Goal: Task Accomplishment & Management: Manage account settings

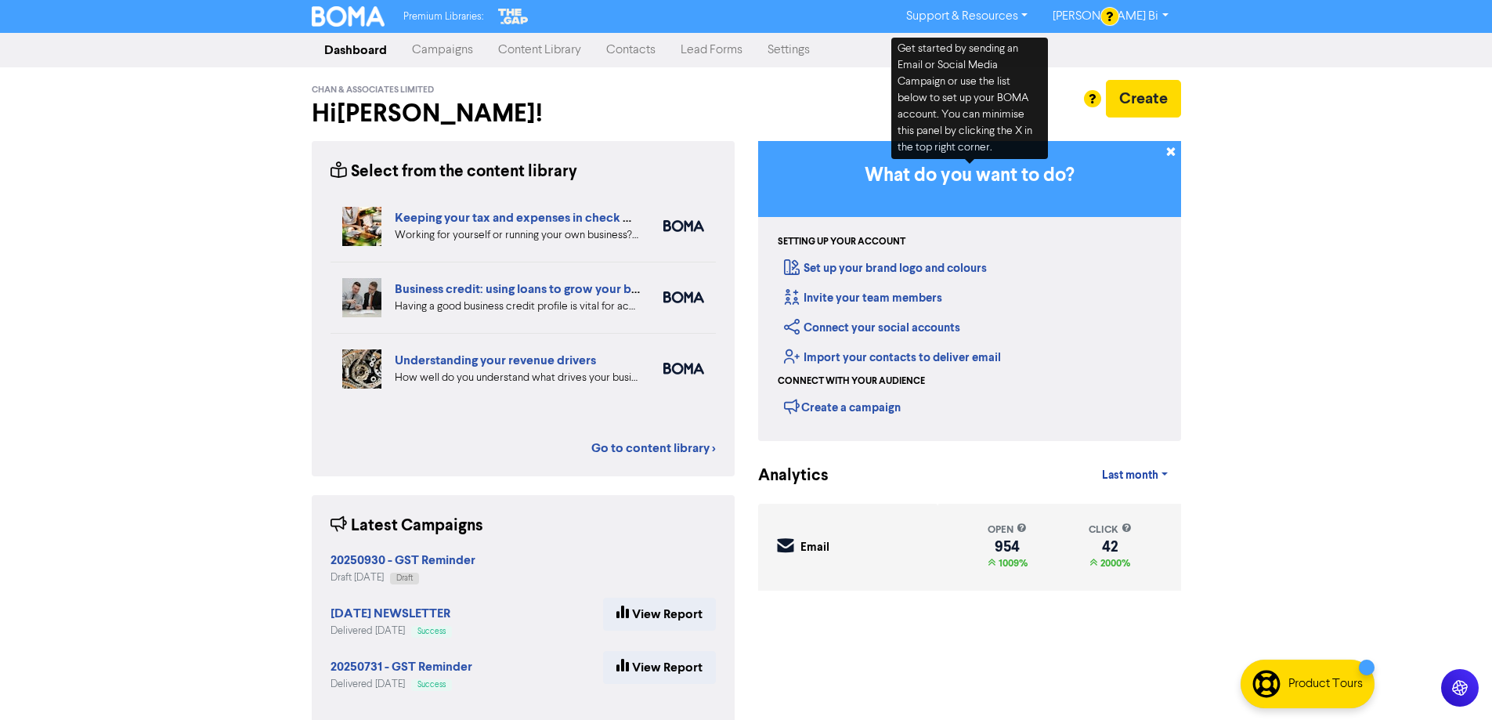
click at [606, 55] on link "Contacts" at bounding box center [631, 49] width 74 height 31
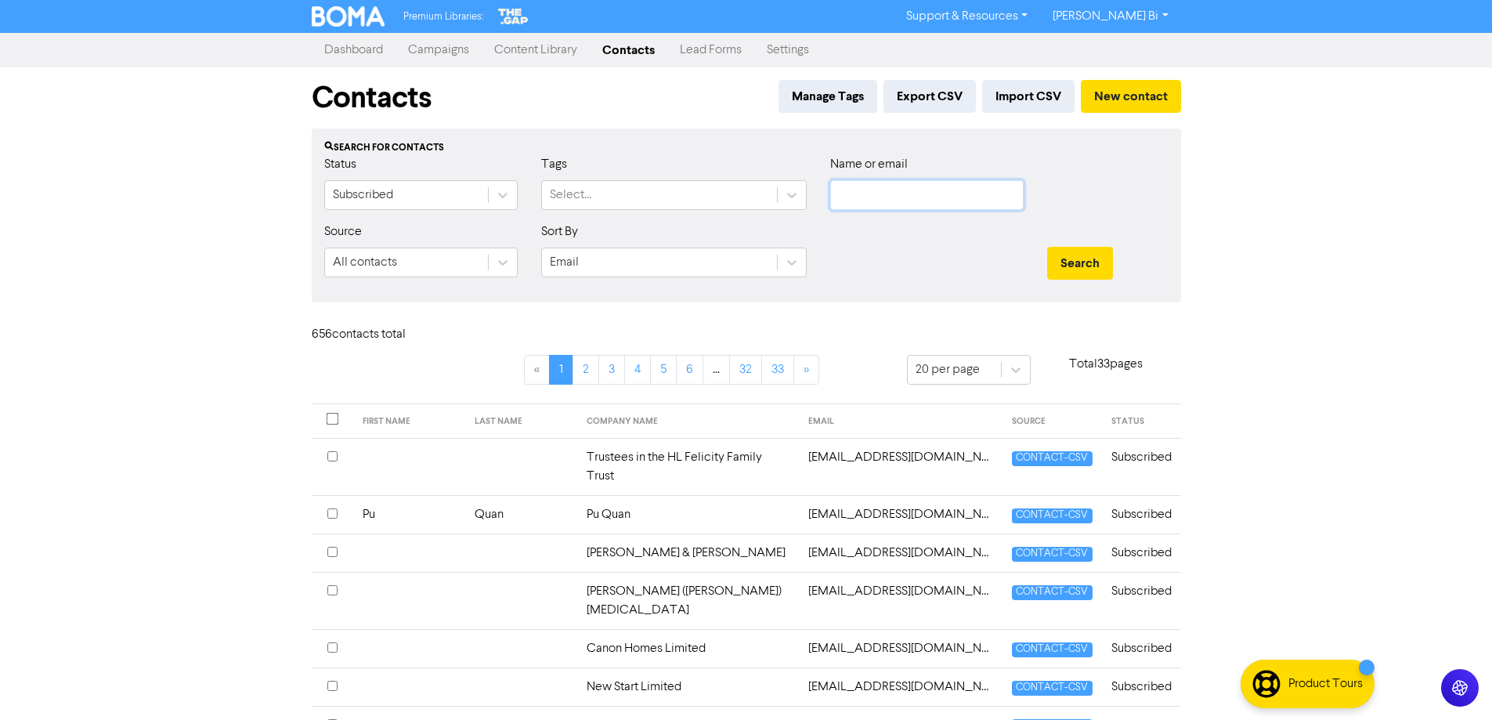
drag, startPoint x: 866, startPoint y: 199, endPoint x: 876, endPoint y: 201, distance: 9.5
click at [866, 199] on input "text" at bounding box center [927, 195] width 194 height 30
paste input "[EMAIL_ADDRESS][DOMAIN_NAME]"
type input "[EMAIL_ADDRESS][DOMAIN_NAME]"
click at [1098, 281] on div "Search" at bounding box center [1108, 255] width 145 height 67
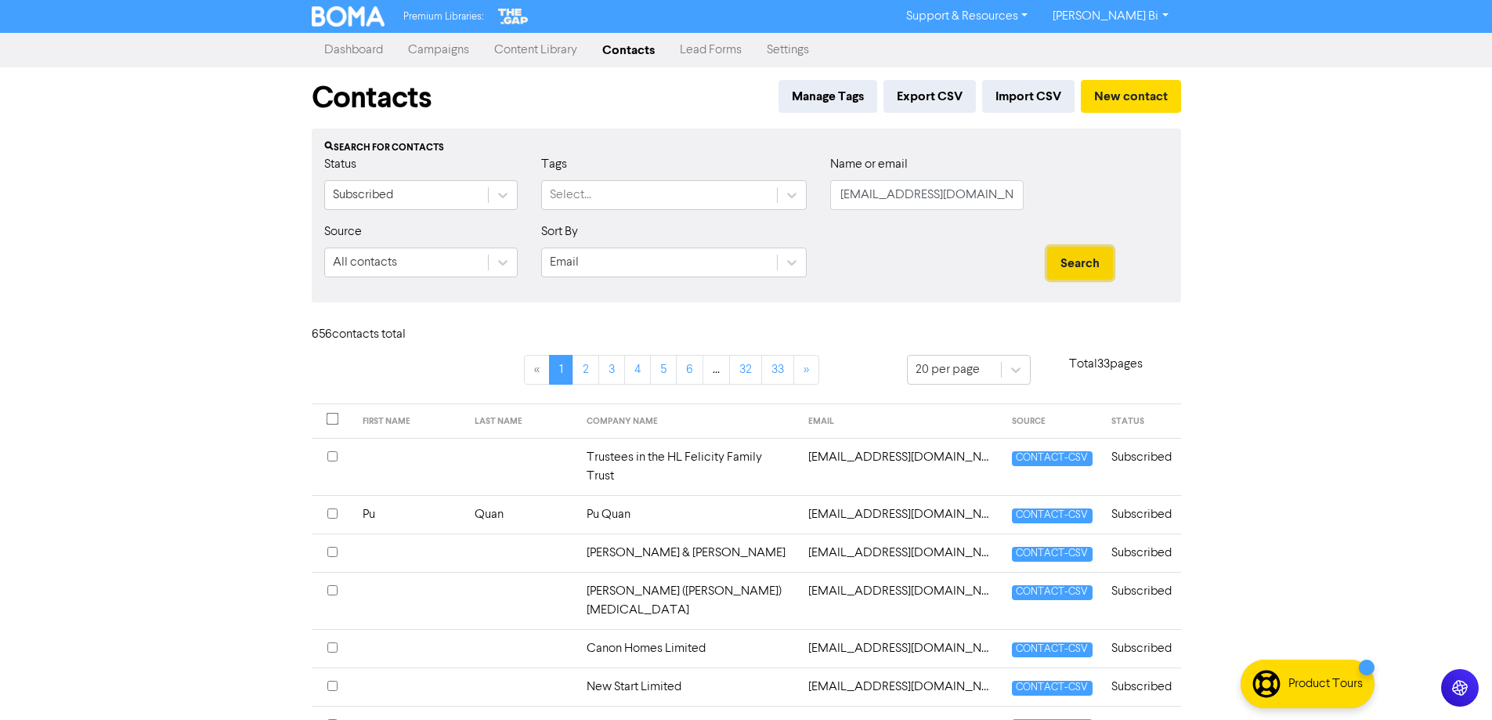
click at [1090, 259] on button "Search" at bounding box center [1080, 263] width 66 height 33
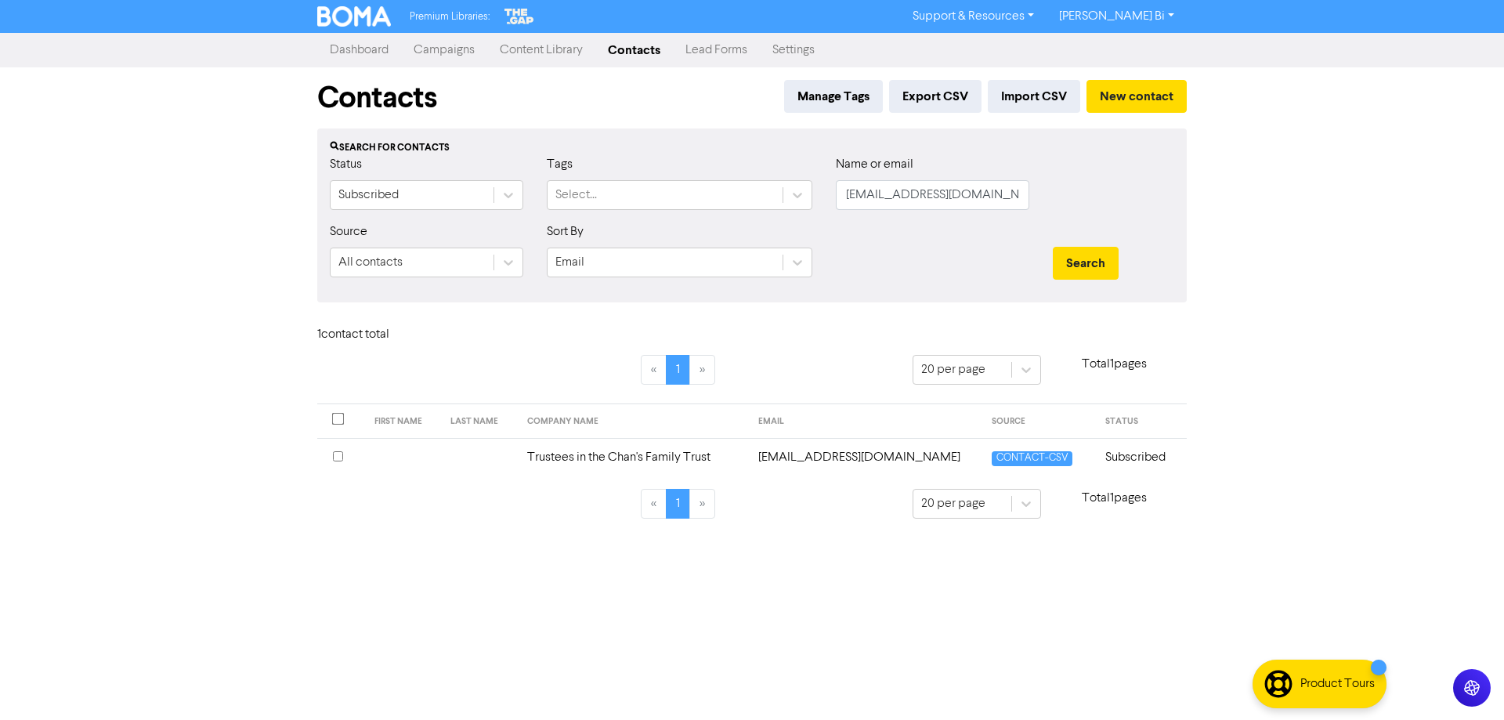
click at [337, 458] on input "checkbox" at bounding box center [338, 456] width 10 height 10
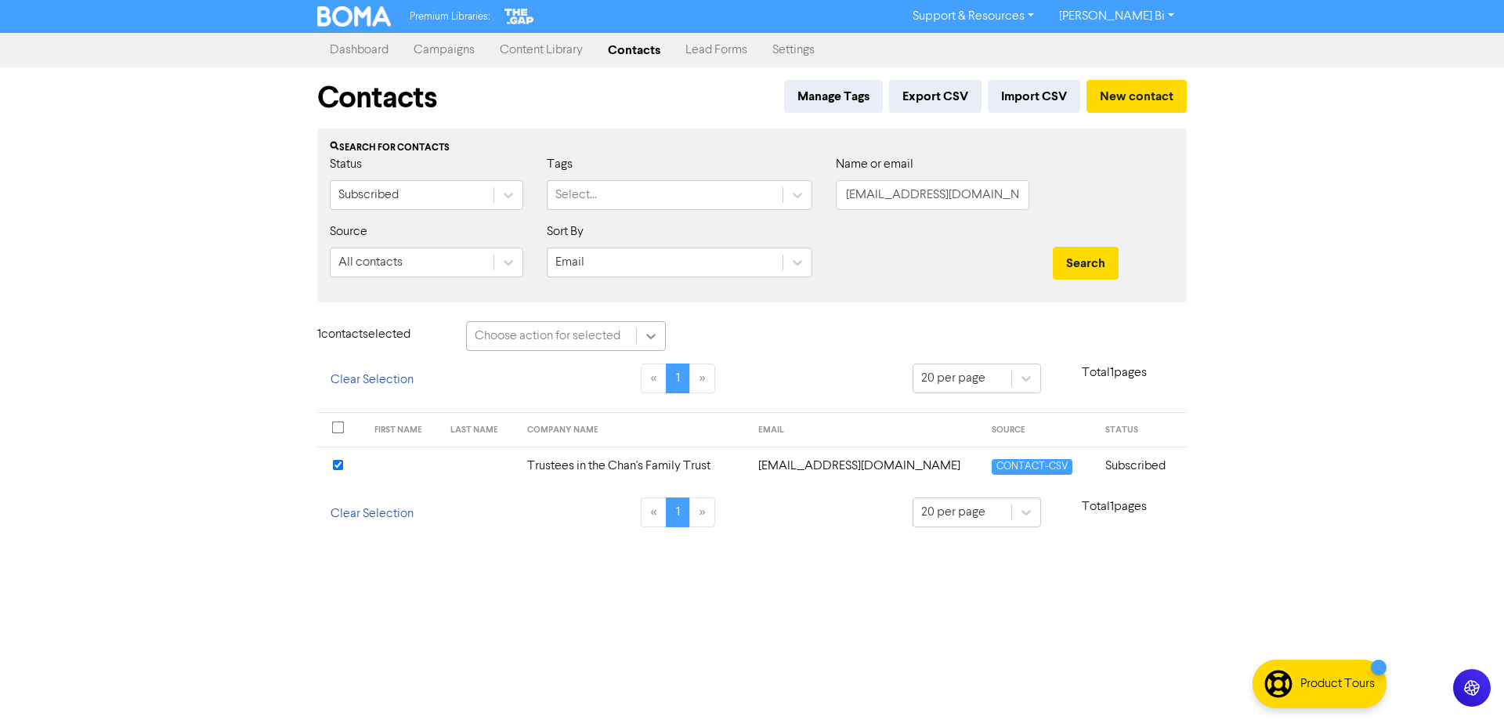
click at [648, 344] on icon at bounding box center [651, 336] width 16 height 16
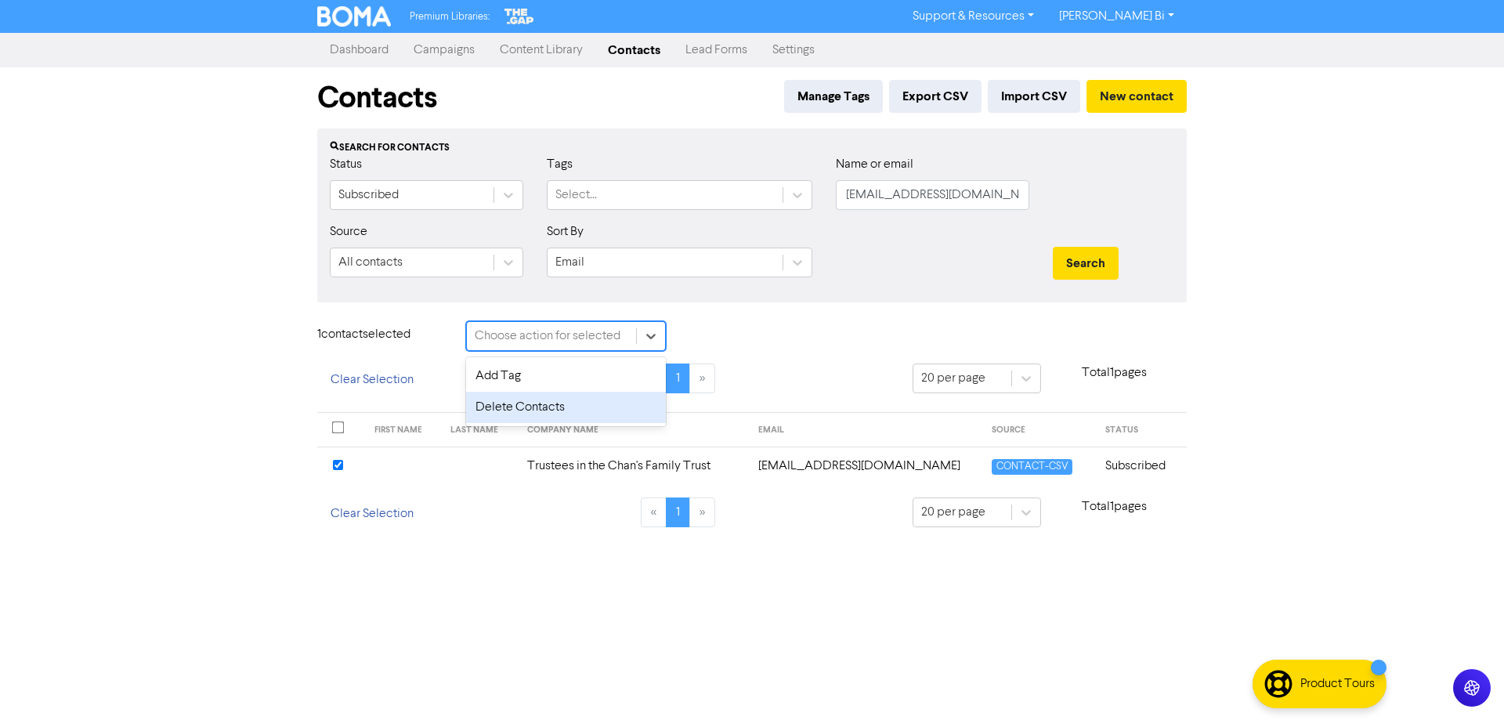
click at [589, 406] on div "Delete Contacts" at bounding box center [566, 407] width 200 height 31
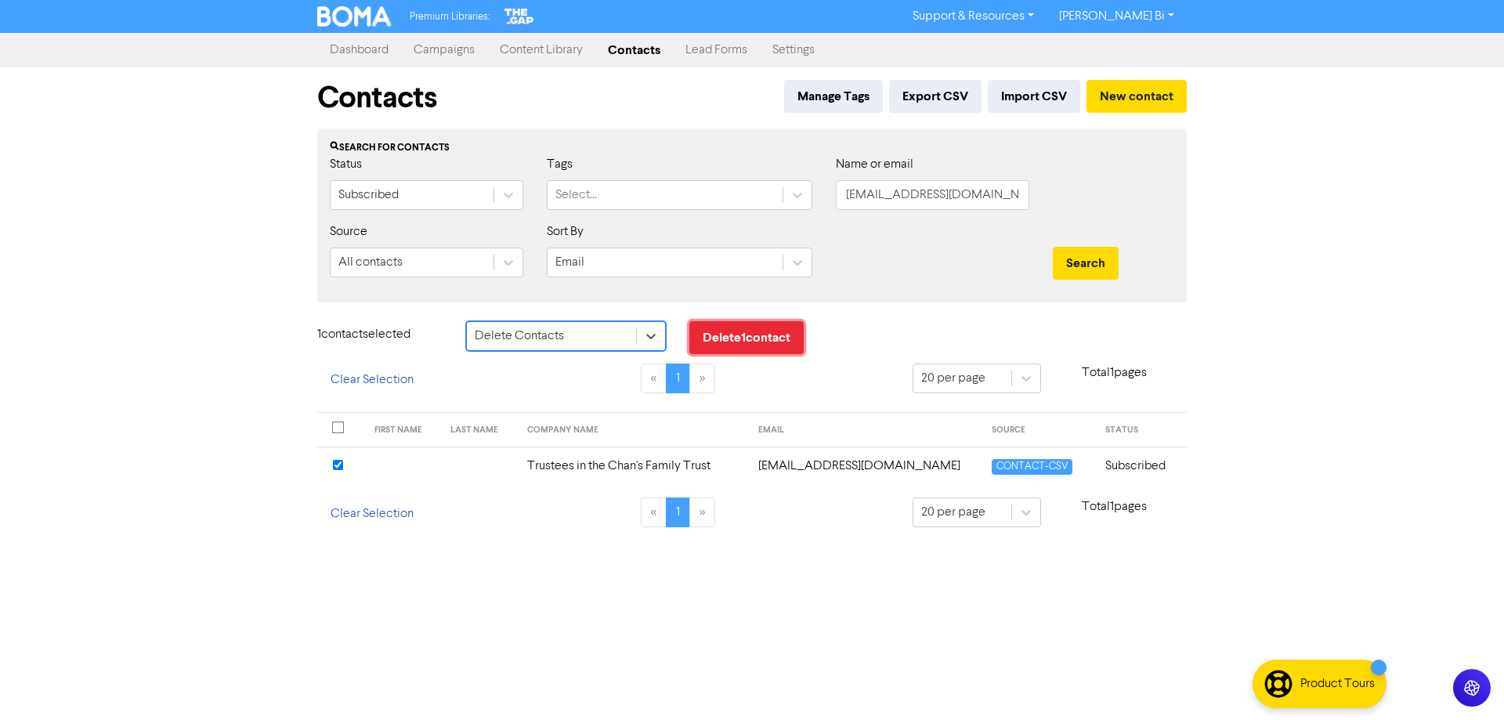
click at [749, 337] on button "Delete 1 contact" at bounding box center [746, 337] width 114 height 33
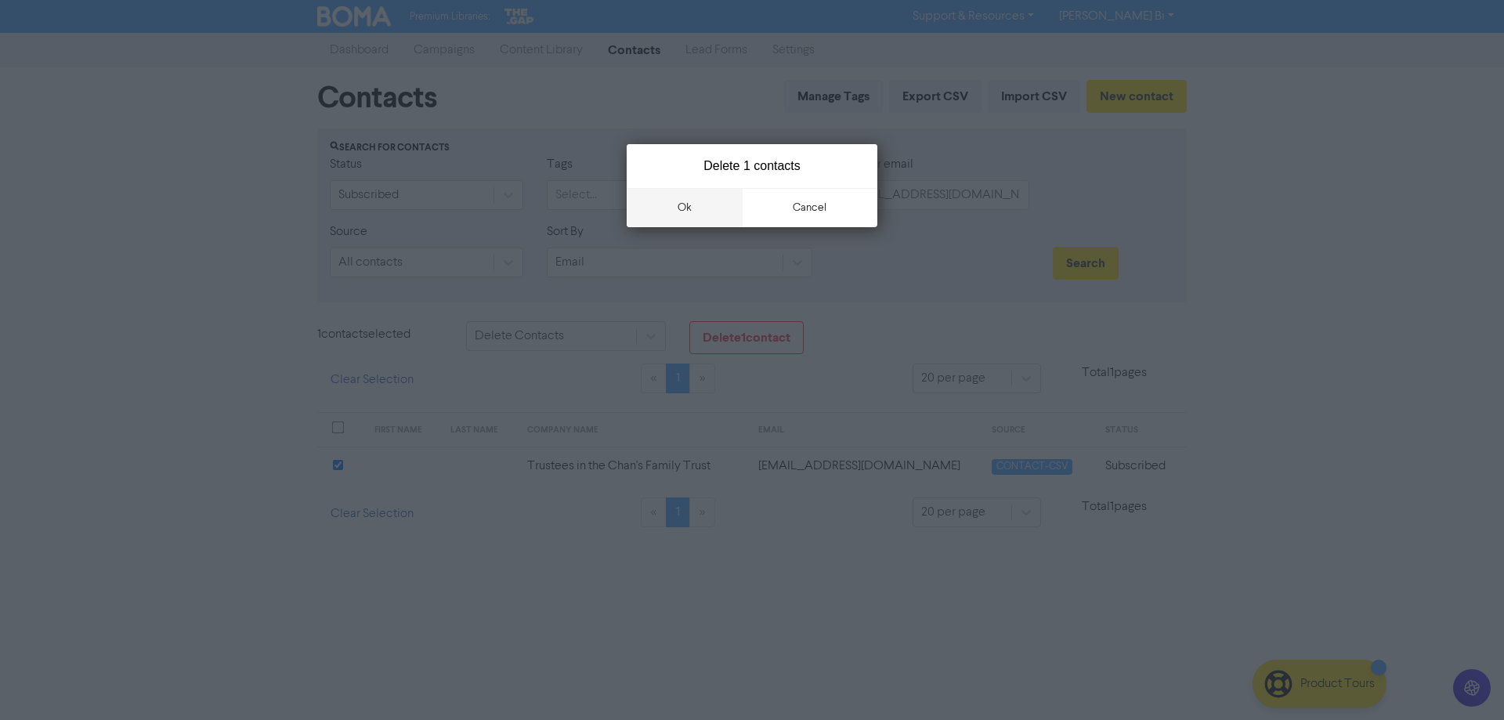
click at [695, 213] on button "ok" at bounding box center [685, 207] width 116 height 39
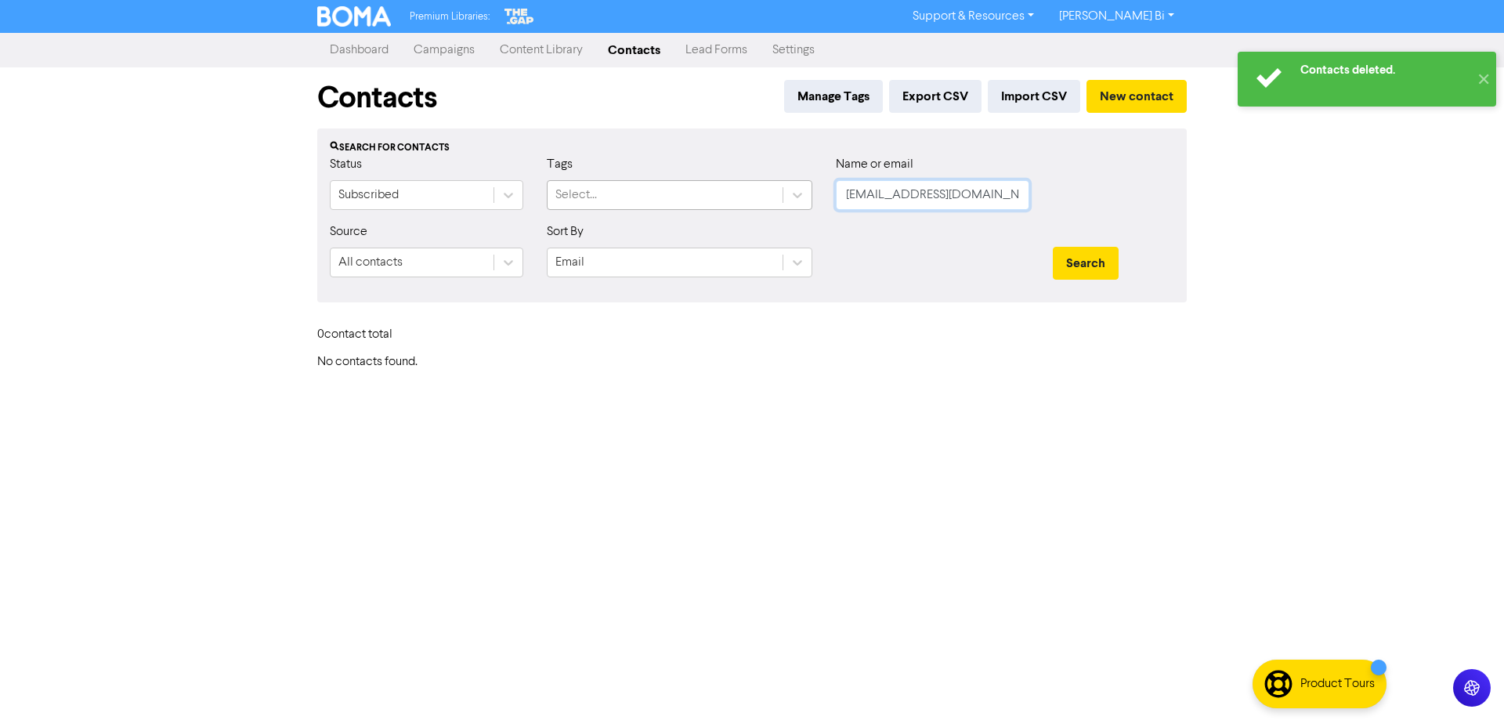
drag, startPoint x: 747, startPoint y: 200, endPoint x: 678, endPoint y: 200, distance: 68.9
click at [678, 200] on div "Status Subscribed Tags Select... Name or email [EMAIL_ADDRESS][DOMAIN_NAME]" at bounding box center [752, 188] width 868 height 67
click at [1053, 247] on button "Search" at bounding box center [1086, 263] width 66 height 33
